Goal: Find specific page/section: Find specific page/section

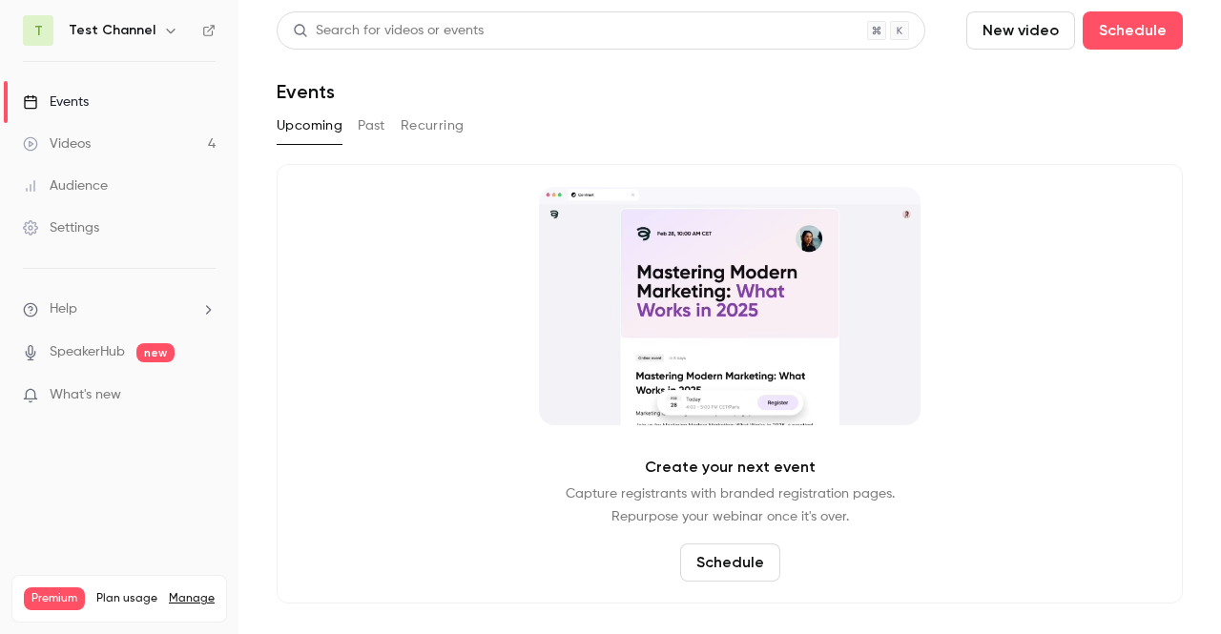
click at [354, 136] on div "Upcoming Past Recurring" at bounding box center [730, 126] width 906 height 31
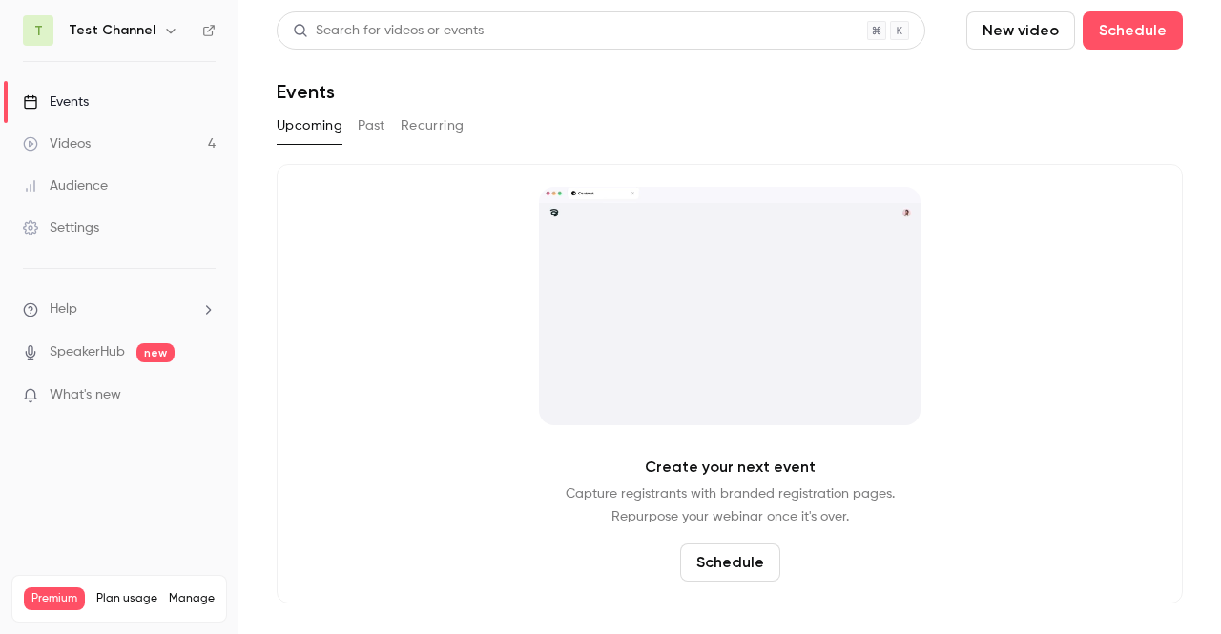
click at [369, 132] on button "Past" at bounding box center [372, 126] width 28 height 31
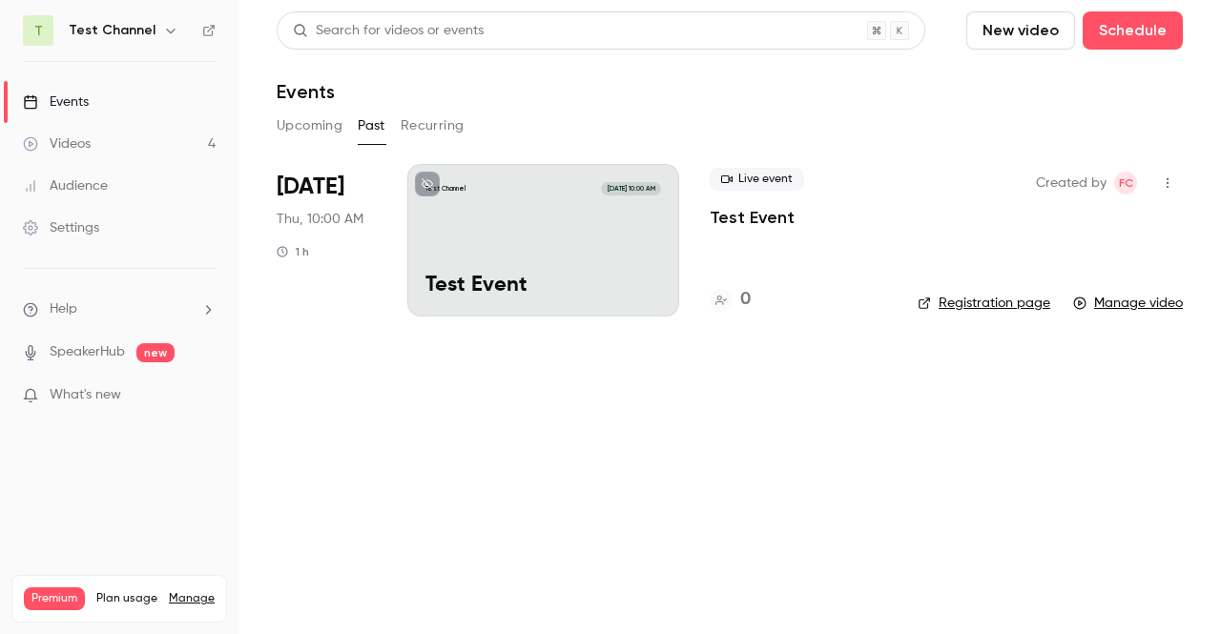
click at [711, 222] on p "Test Event" at bounding box center [752, 217] width 85 height 23
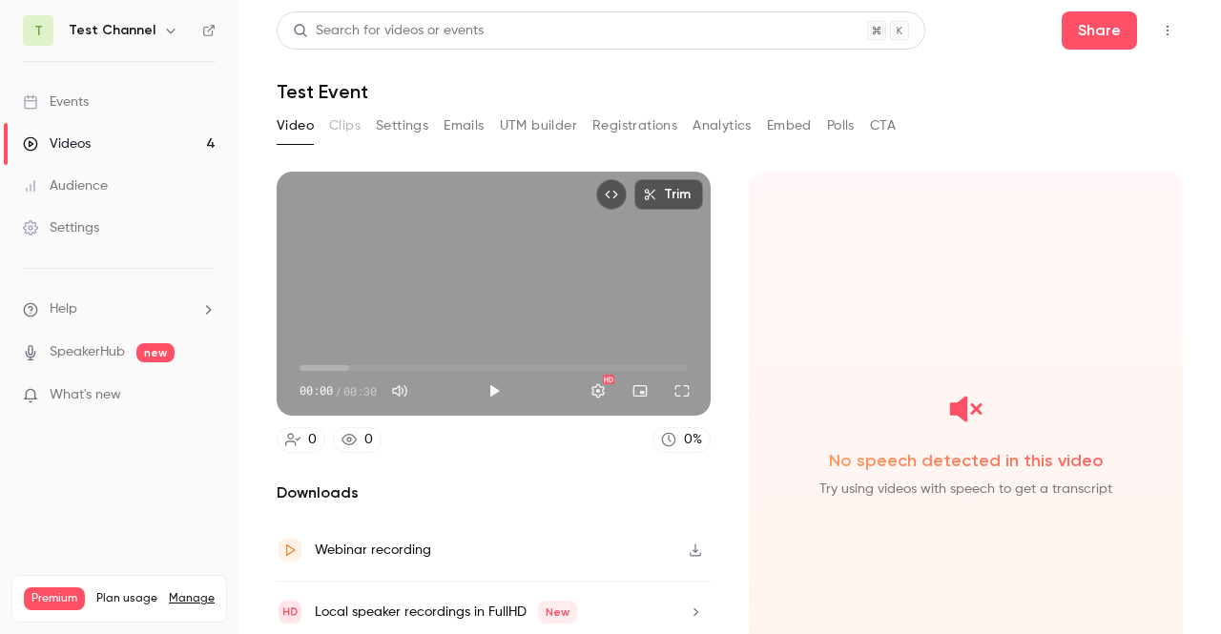
click at [462, 127] on button "Emails" at bounding box center [464, 126] width 40 height 31
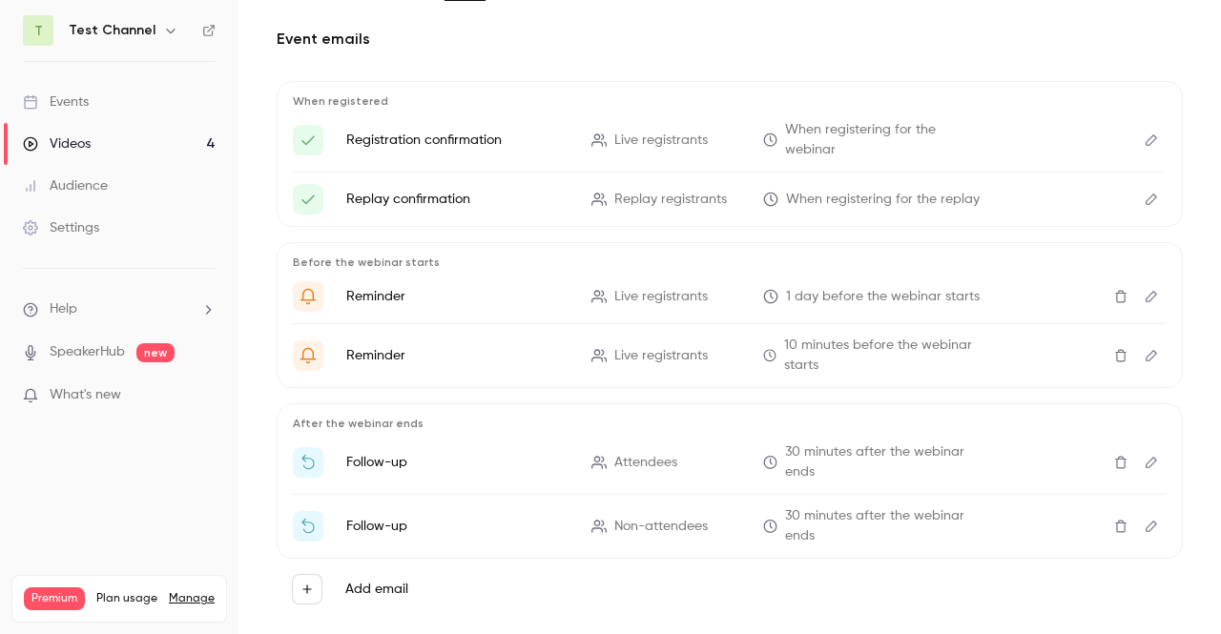
scroll to position [145, 0]
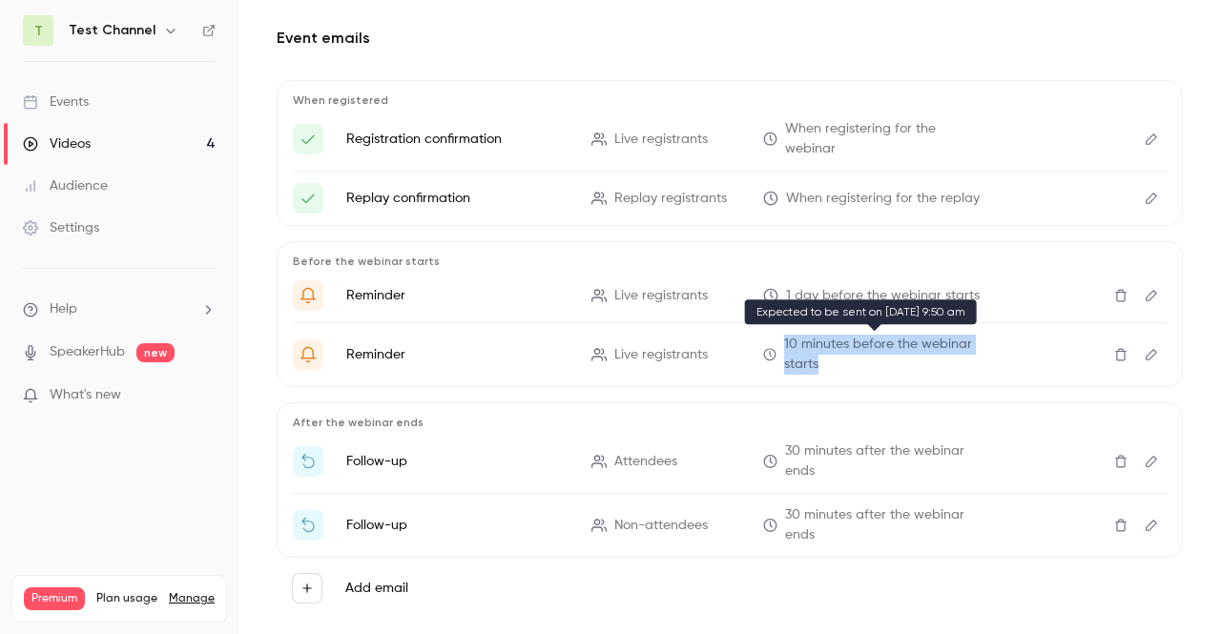
drag, startPoint x: 813, startPoint y: 375, endPoint x: 775, endPoint y: 344, distance: 48.9
click at [775, 344] on div "Before the webinar starts Reminder Live registrants 1 day before the webinar st…" at bounding box center [730, 314] width 906 height 146
copy span "10 minutes before the webinar starts"
